Goal: Navigation & Orientation: Find specific page/section

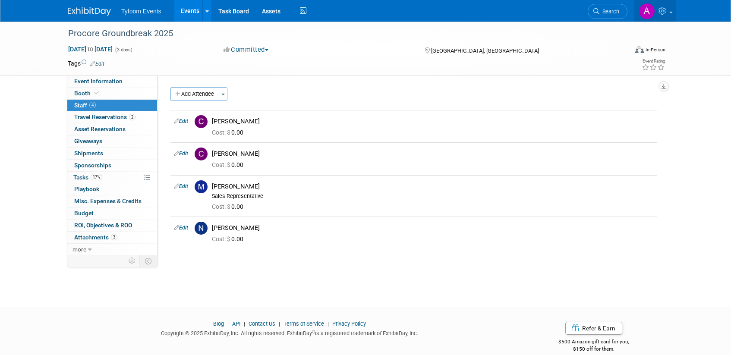
click at [670, 15] on link at bounding box center [655, 11] width 42 height 22
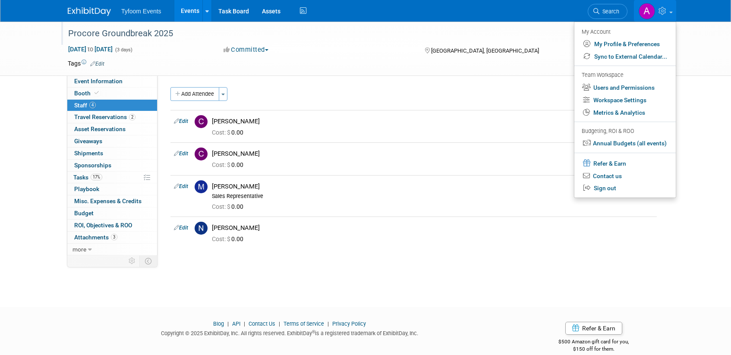
click at [555, 32] on div "Procore Groundbreak 2025" at bounding box center [339, 34] width 549 height 16
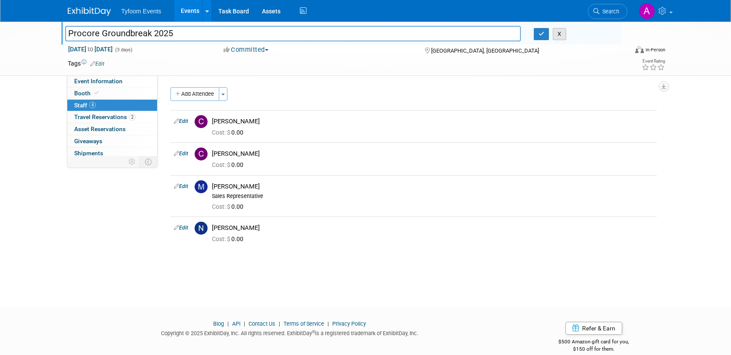
click at [557, 36] on button "X" at bounding box center [559, 34] width 13 height 12
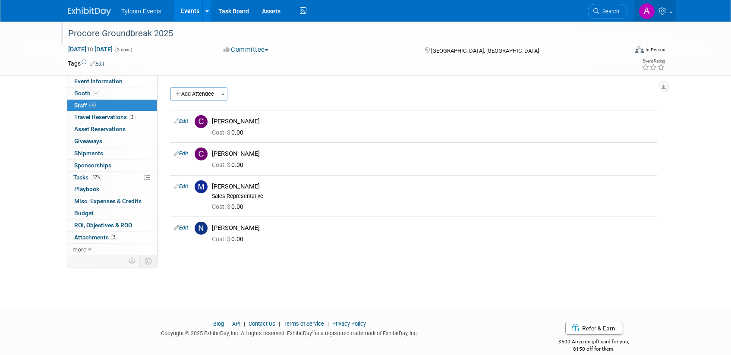
click at [673, 12] on link at bounding box center [655, 11] width 42 height 22
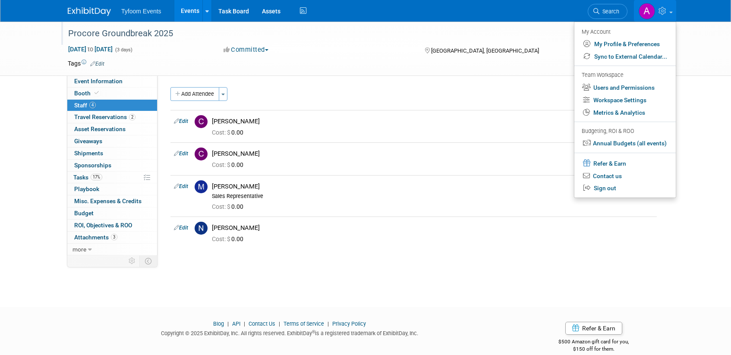
click at [703, 43] on div "Procore Groundbreak 2025 Oct 14, 2025 to Oct 16, 2025 (3 days) Oct 14, 2025 to …" at bounding box center [365, 49] width 731 height 54
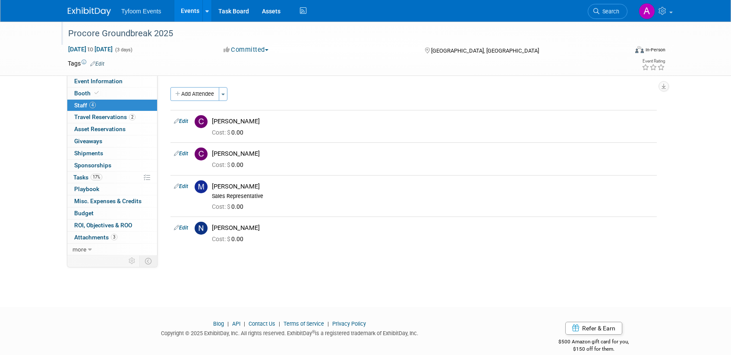
click at [187, 11] on link "Events" at bounding box center [189, 11] width 31 height 22
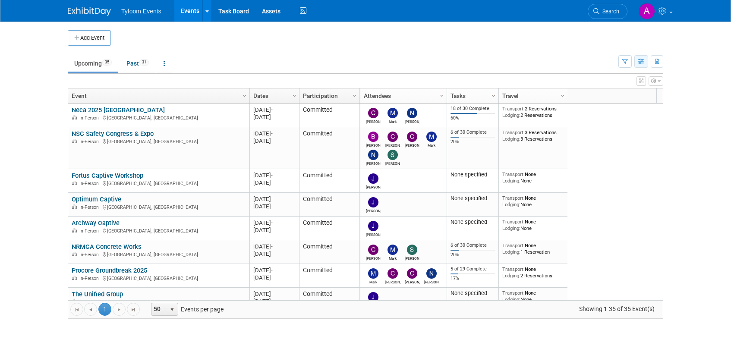
click at [639, 63] on icon "button" at bounding box center [641, 62] width 6 height 6
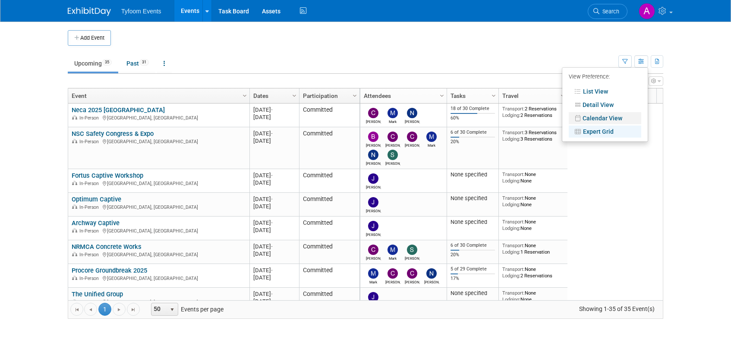
click at [601, 119] on link "Calendar View" at bounding box center [605, 118] width 72 height 12
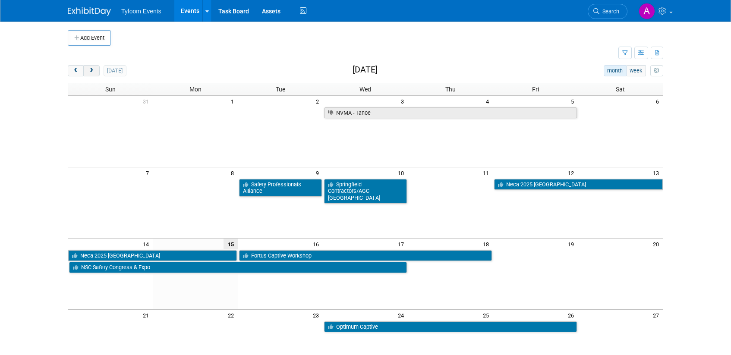
click at [90, 70] on span "next" at bounding box center [91, 71] width 6 height 6
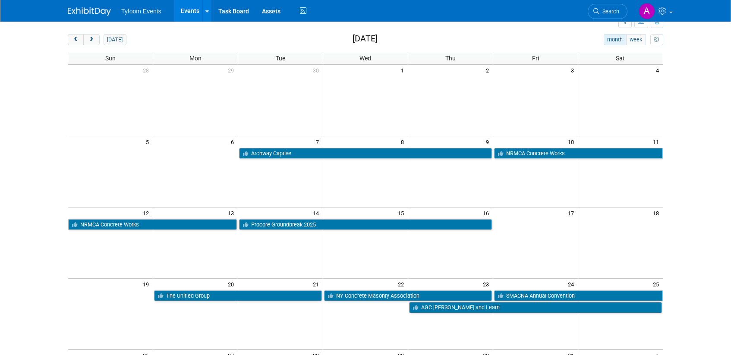
scroll to position [19, 0]
